Goal: Find specific page/section: Find specific page/section

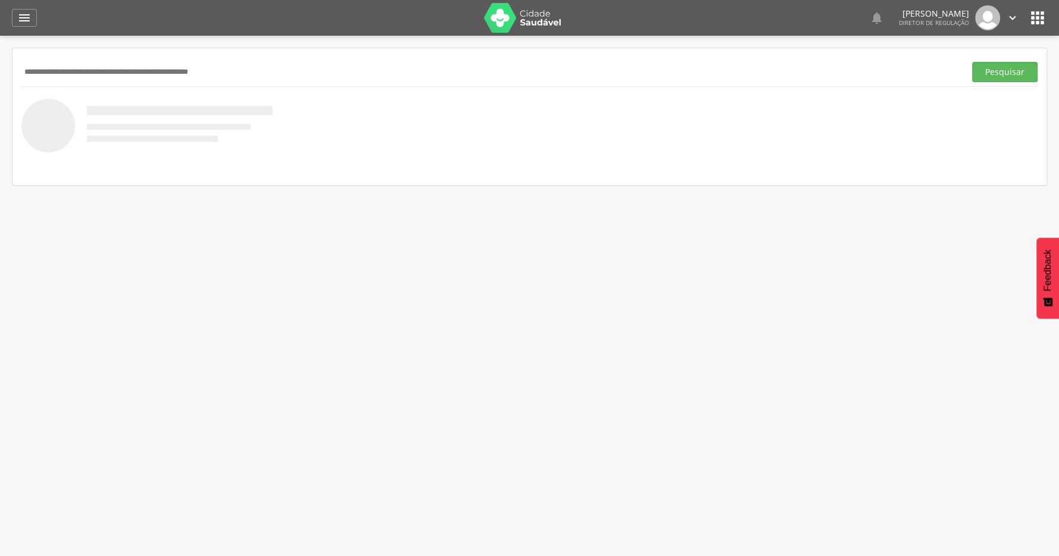
click at [1036, 14] on icon "" at bounding box center [1037, 17] width 19 height 19
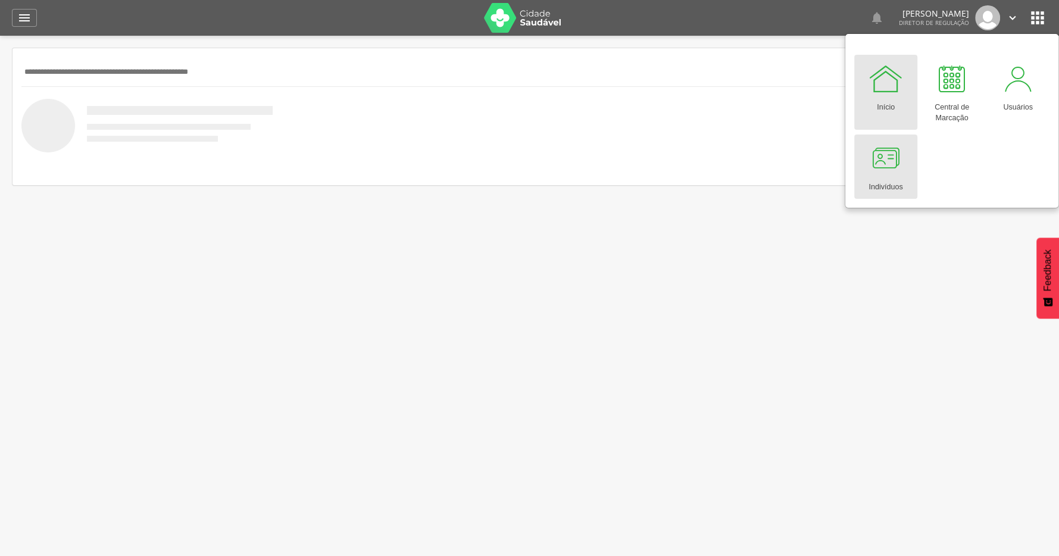
click at [886, 182] on div "Indivíduos" at bounding box center [886, 184] width 34 height 17
click at [908, 146] on link "Indivíduos" at bounding box center [885, 167] width 63 height 64
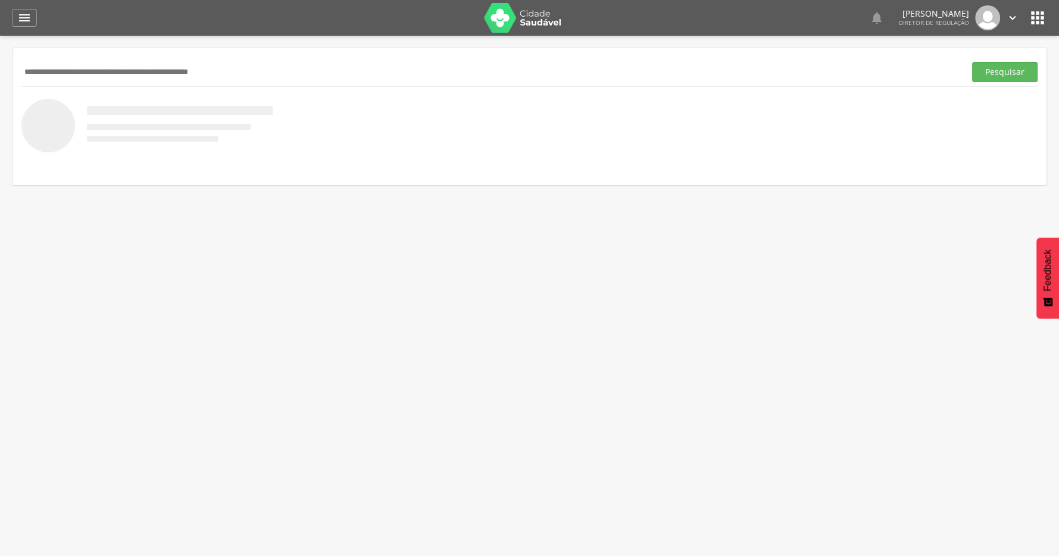
click at [1039, 11] on icon "" at bounding box center [1037, 17] width 19 height 19
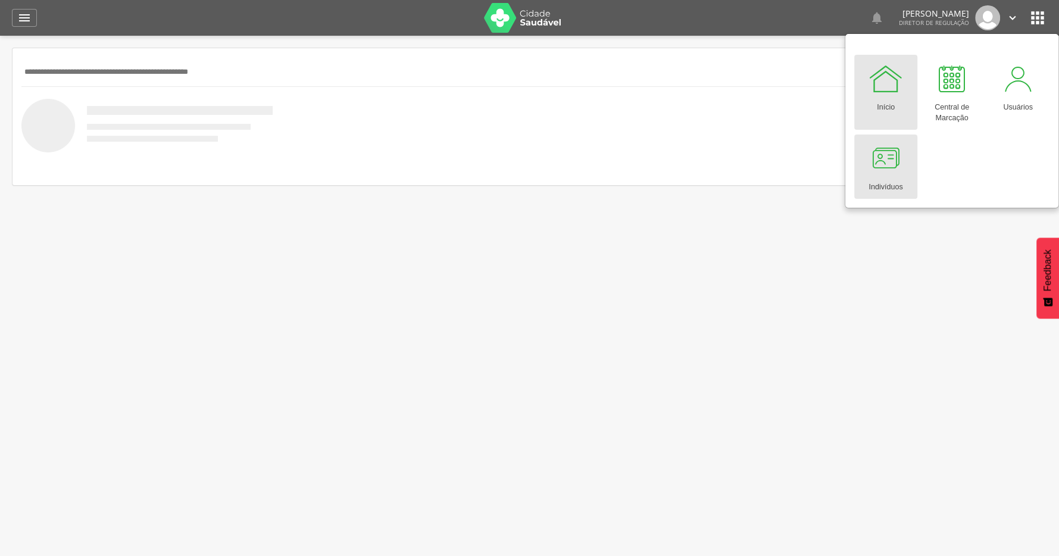
click at [891, 154] on div at bounding box center [886, 159] width 36 height 36
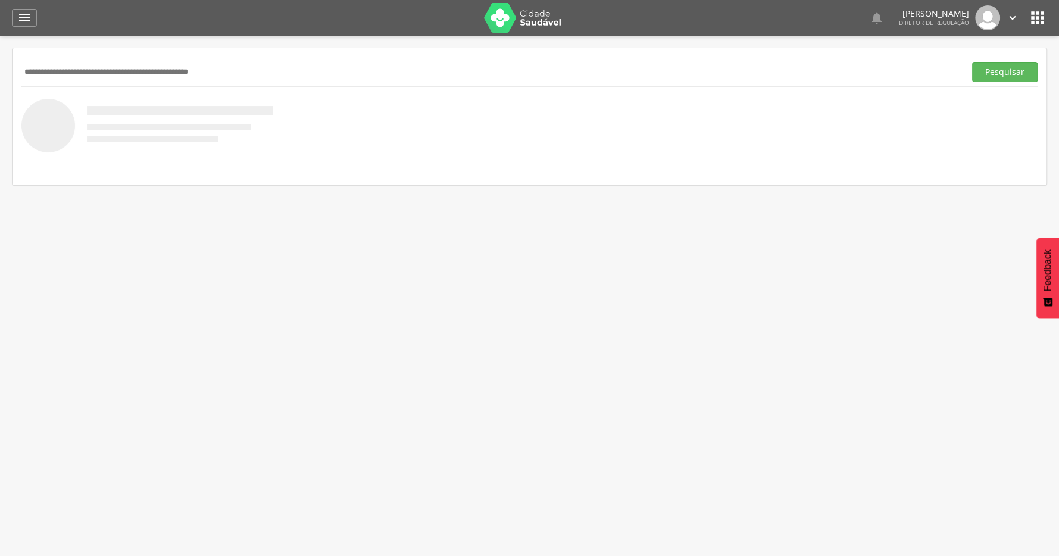
click at [1038, 11] on icon "" at bounding box center [1037, 17] width 19 height 19
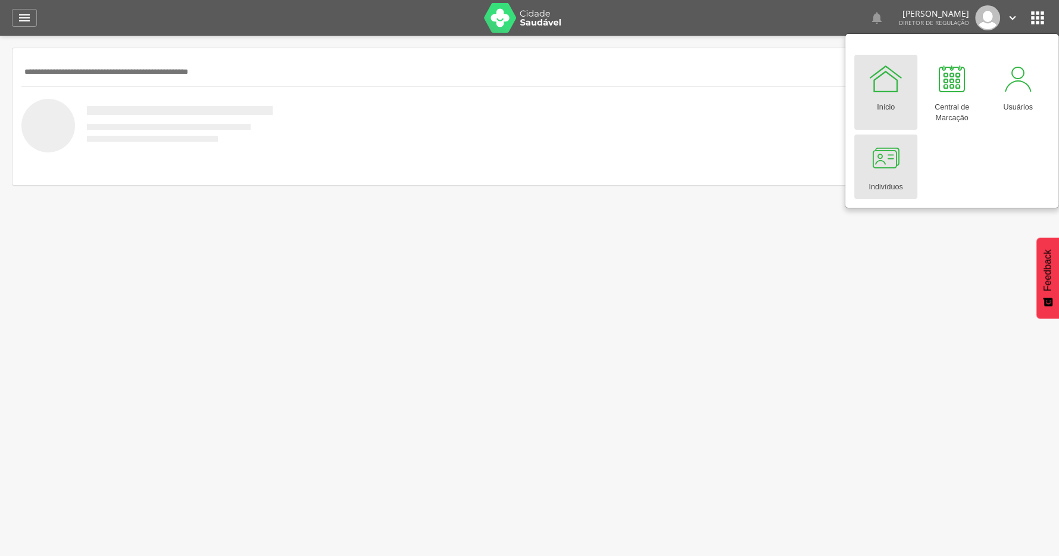
click at [905, 155] on link "Indivíduos" at bounding box center [885, 167] width 63 height 64
click at [895, 160] on div at bounding box center [886, 159] width 36 height 36
